Goal: Communication & Community: Answer question/provide support

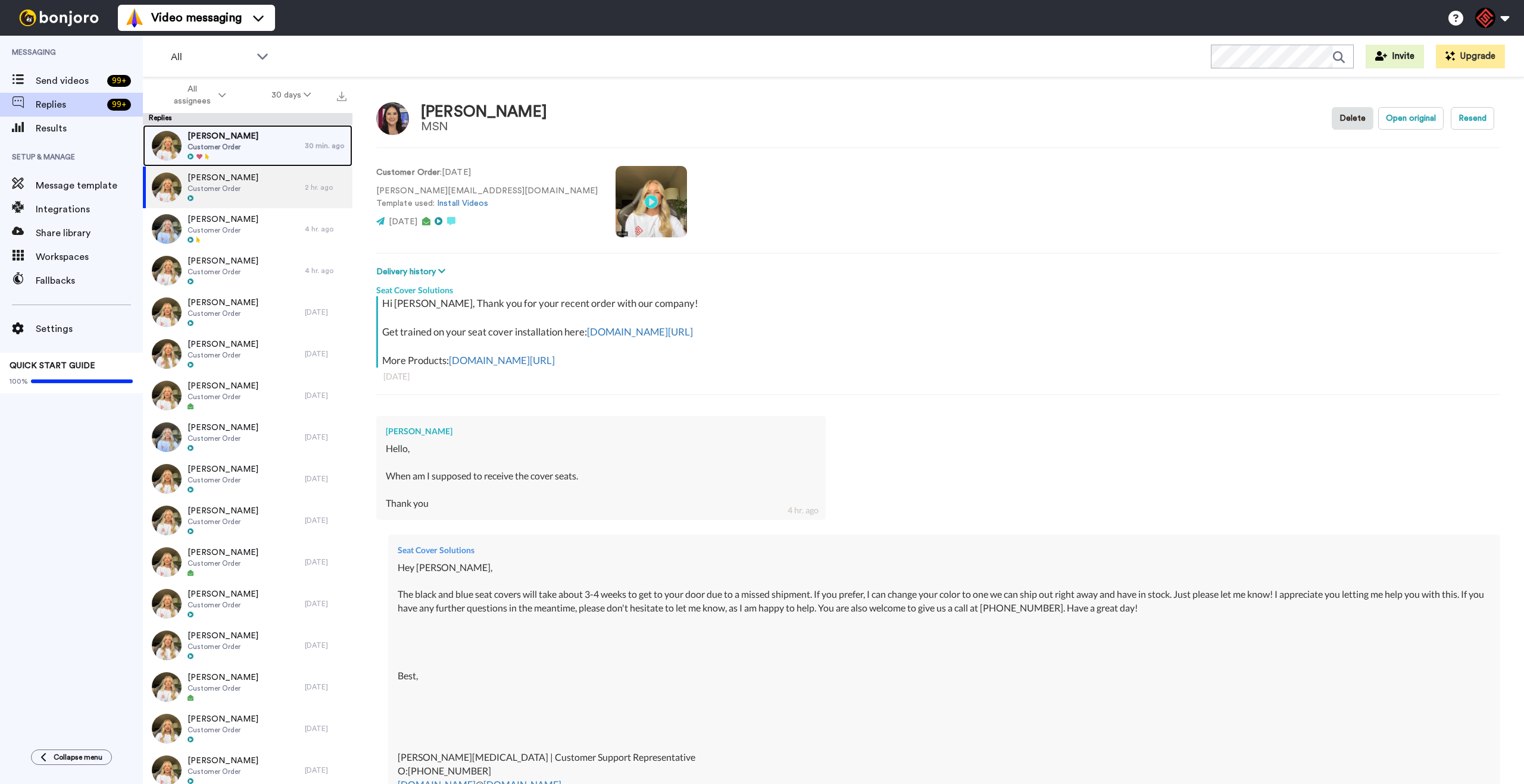
drag, startPoint x: 222, startPoint y: 136, endPoint x: 229, endPoint y: 139, distance: 7.6
click at [222, 136] on span "[PERSON_NAME]" at bounding box center [223, 136] width 71 height 12
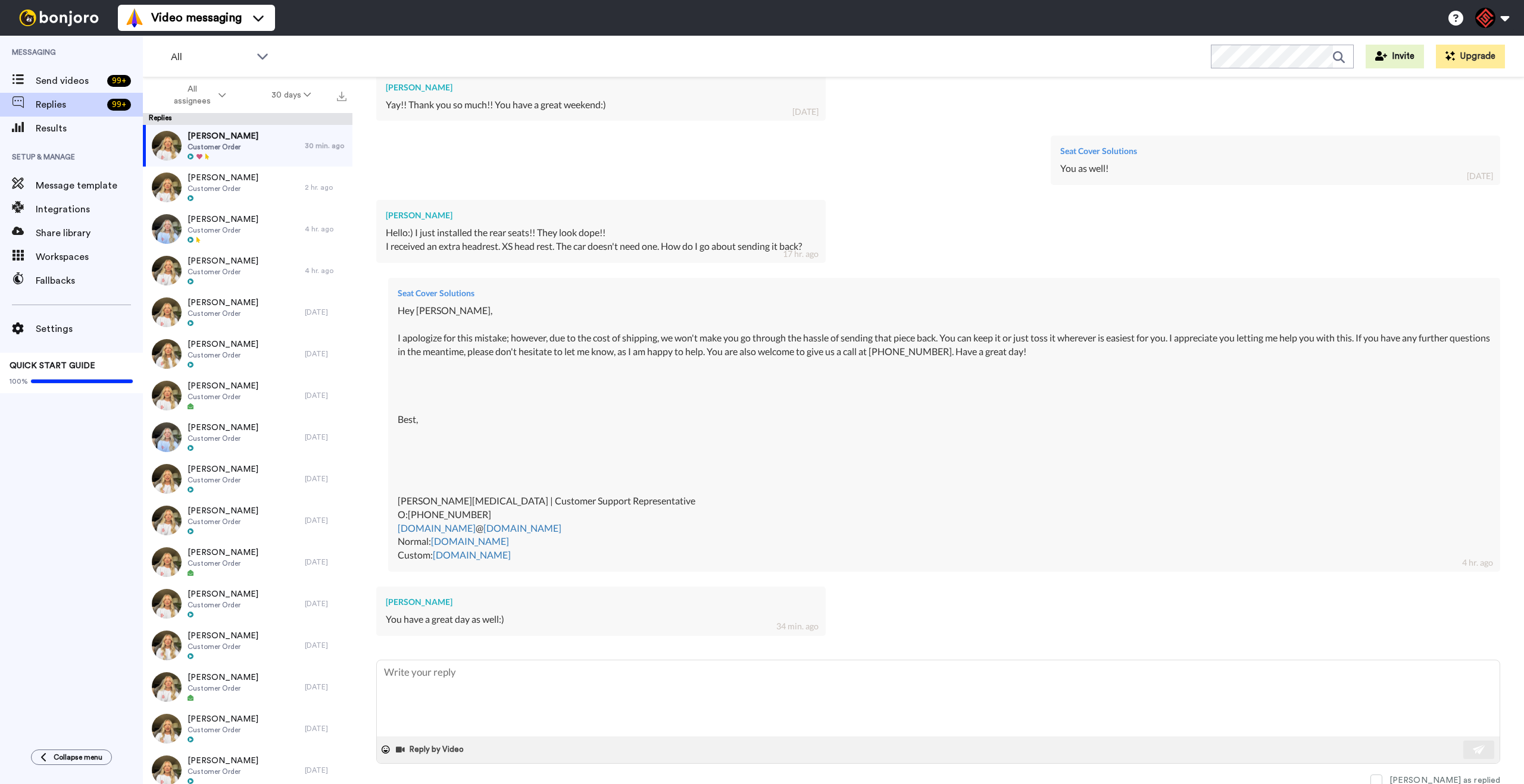
scroll to position [1796, 0]
click at [1382, 776] on span at bounding box center [1376, 778] width 12 height 12
click at [270, 180] on div "[PERSON_NAME] Customer Order" at bounding box center [224, 187] width 162 height 42
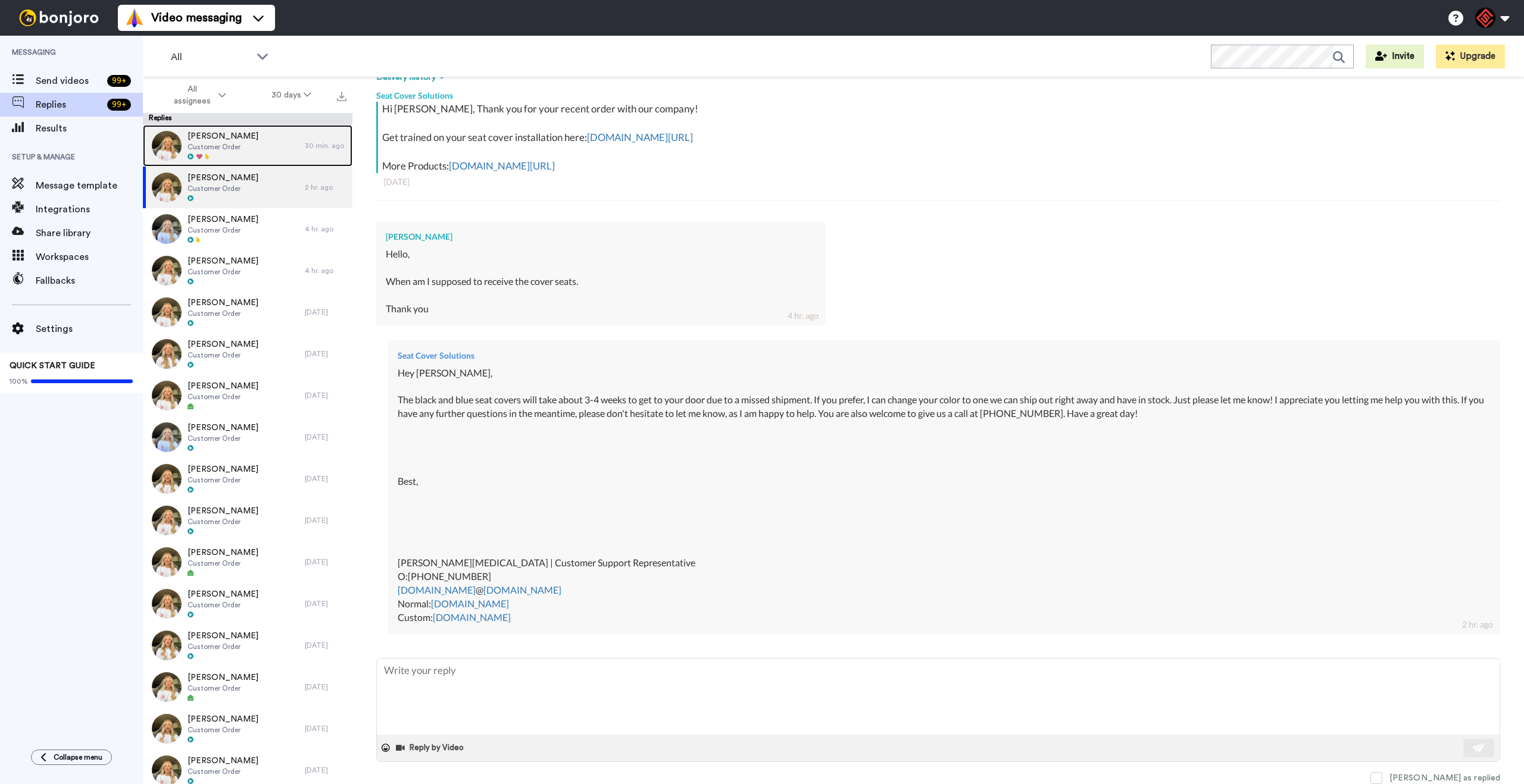
click at [268, 152] on div "[PERSON_NAME] Customer Order" at bounding box center [224, 145] width 162 height 42
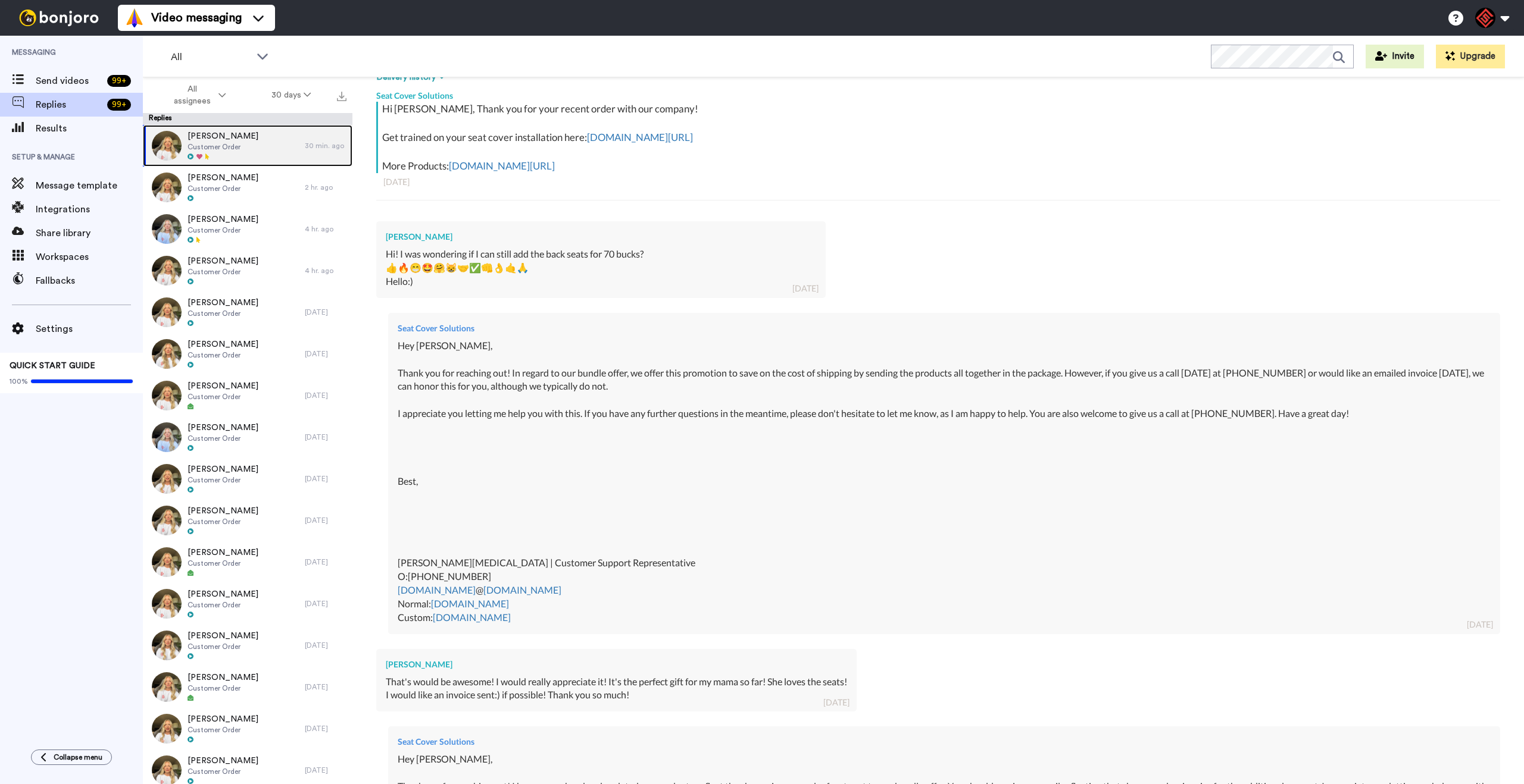
scroll to position [1796, 0]
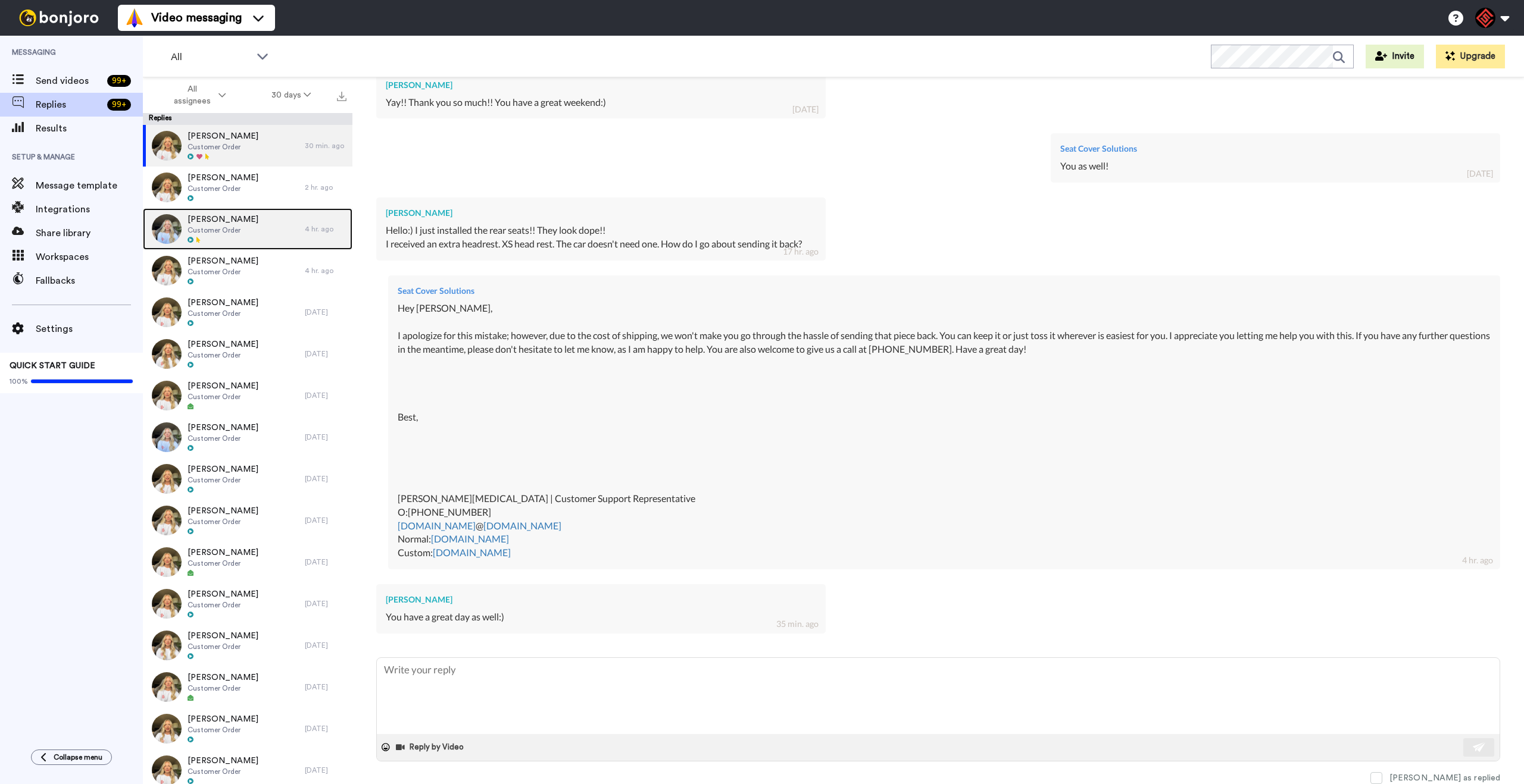
click at [260, 220] on div "[PERSON_NAME] Customer Order" at bounding box center [224, 229] width 162 height 42
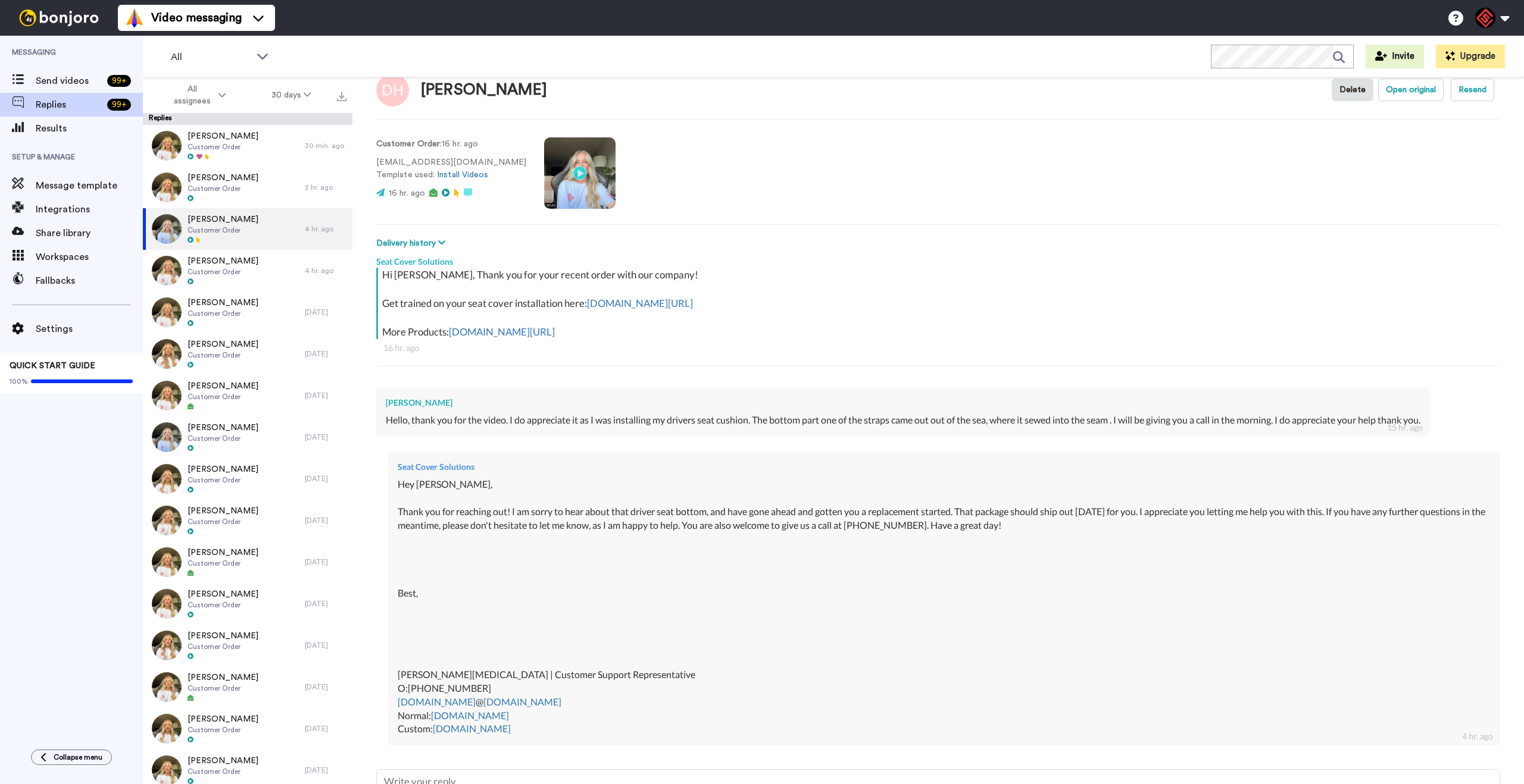
scroll to position [140, 0]
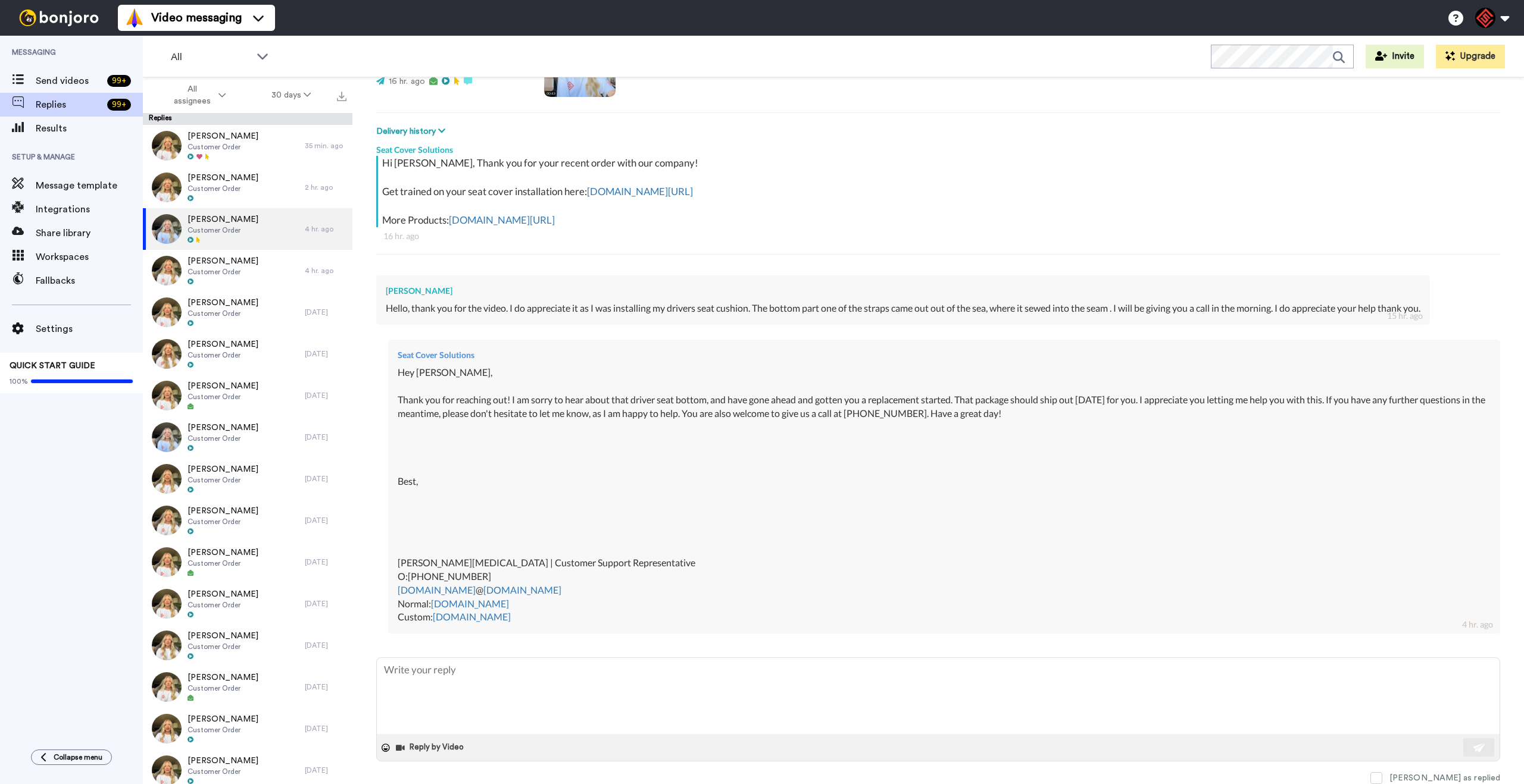
type textarea "x"
